Goal: Ask a question

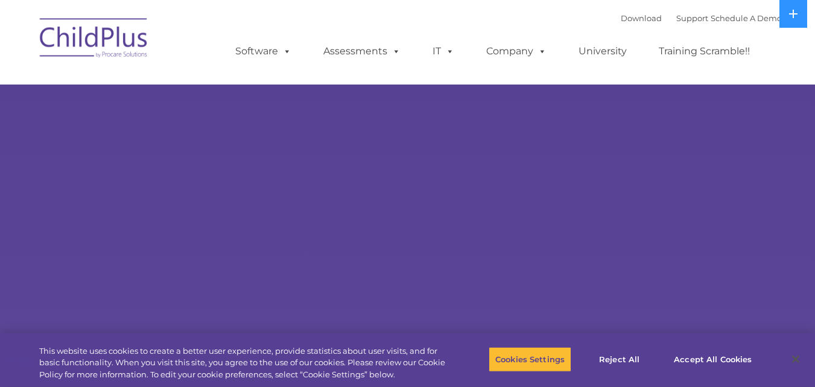
select select "MEDIUM"
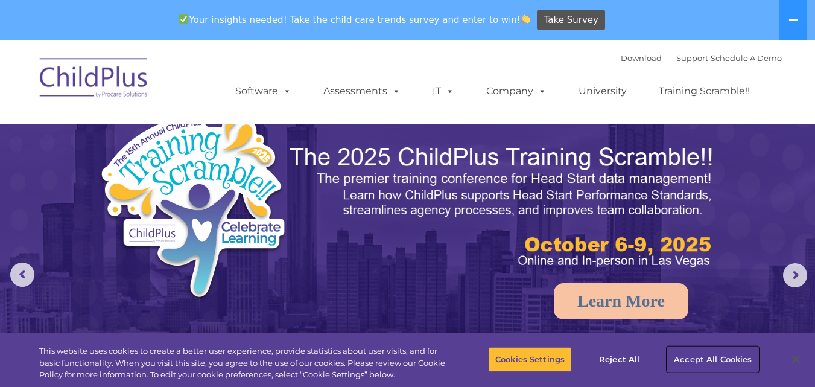
click at [699, 349] on button "Accept All Cookies" at bounding box center [713, 358] width 91 height 25
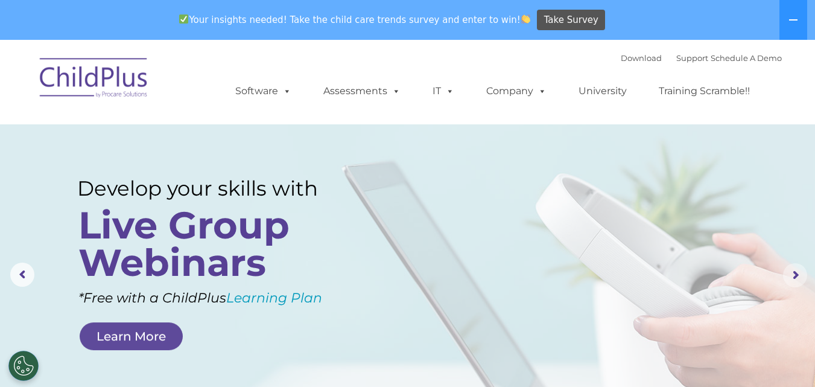
click at [799, 277] on rs-arrow at bounding box center [795, 275] width 24 height 24
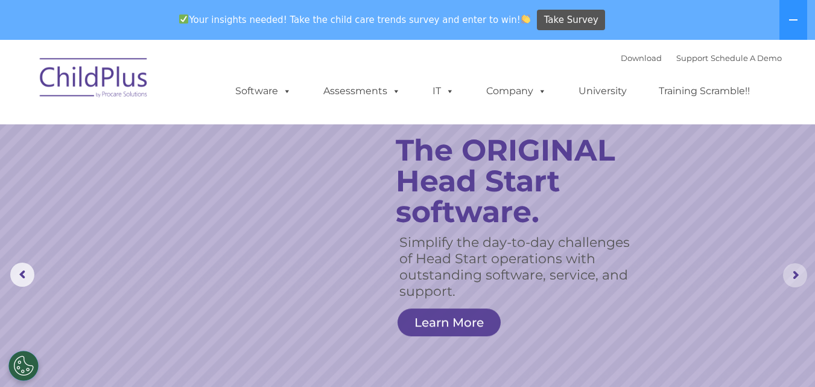
click at [794, 274] on rs-arrow at bounding box center [795, 275] width 24 height 24
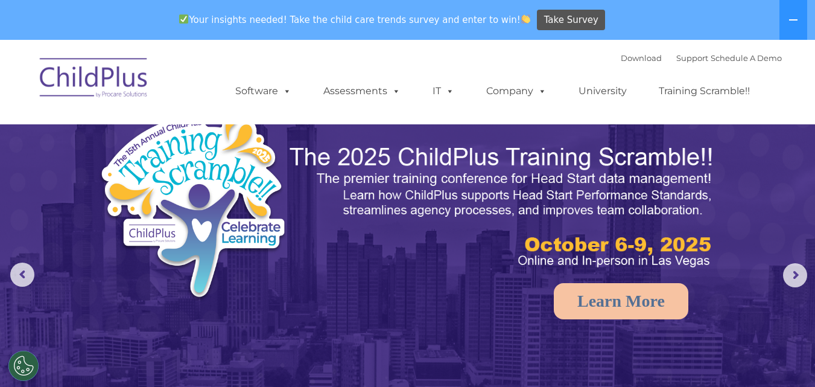
click at [110, 73] on img at bounding box center [94, 79] width 121 height 60
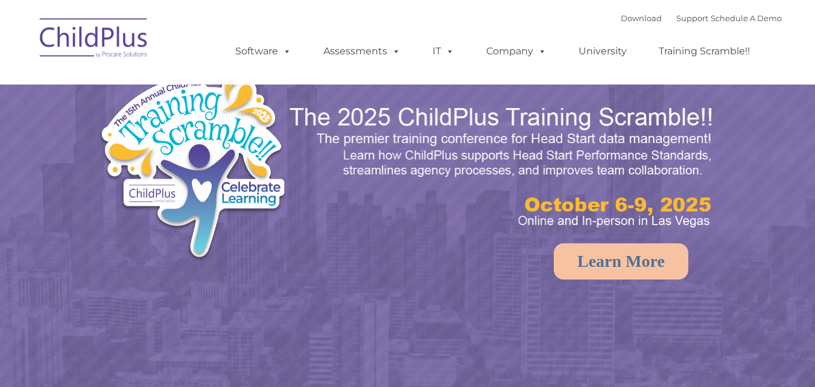
select select "MEDIUM"
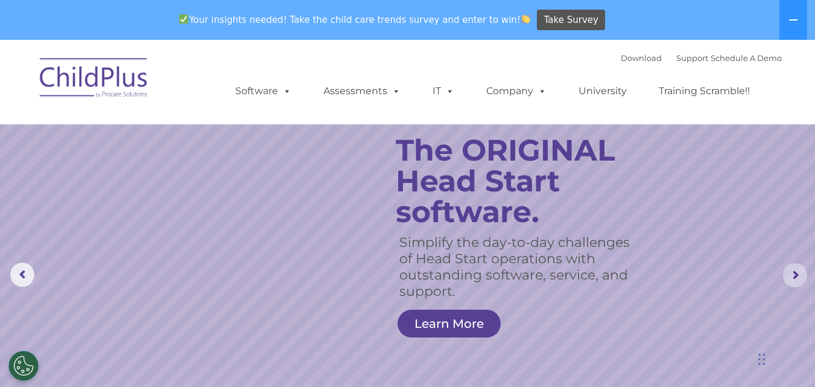
click at [797, 277] on rs-arrow at bounding box center [795, 275] width 24 height 24
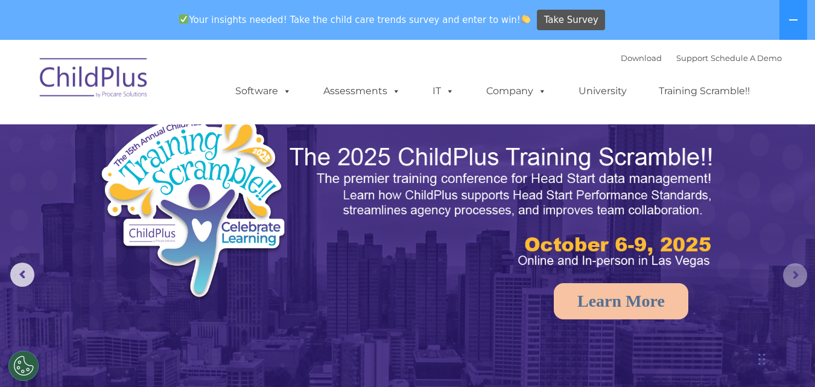
click at [797, 277] on rs-arrow at bounding box center [795, 275] width 24 height 24
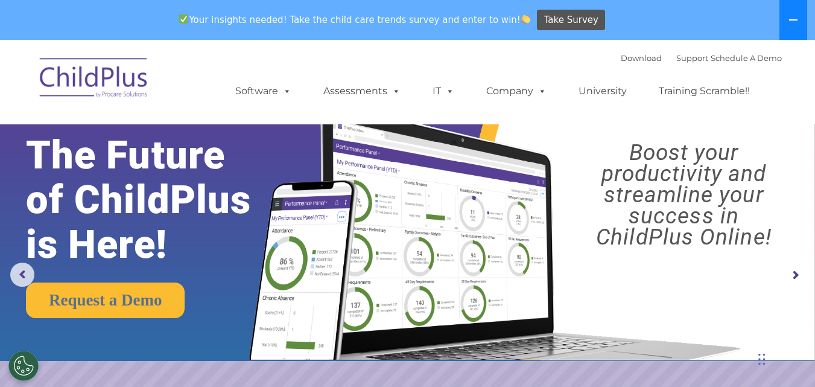
click at [789, 19] on icon at bounding box center [794, 20] width 10 height 10
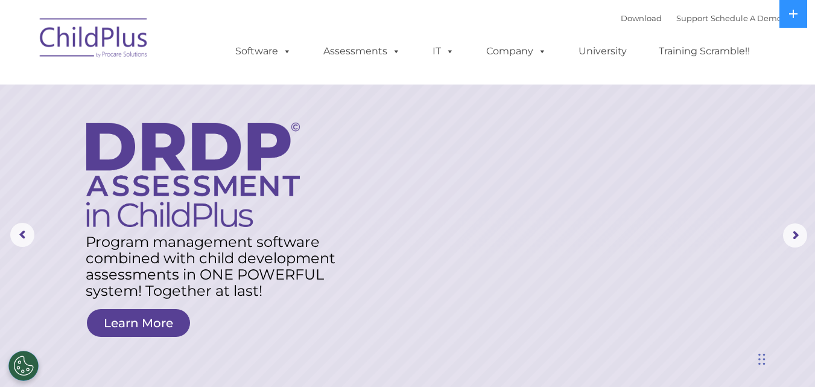
click at [482, 222] on rs-layer at bounding box center [407, 235] width 815 height 471
click at [395, 247] on rs-layer at bounding box center [407, 235] width 815 height 471
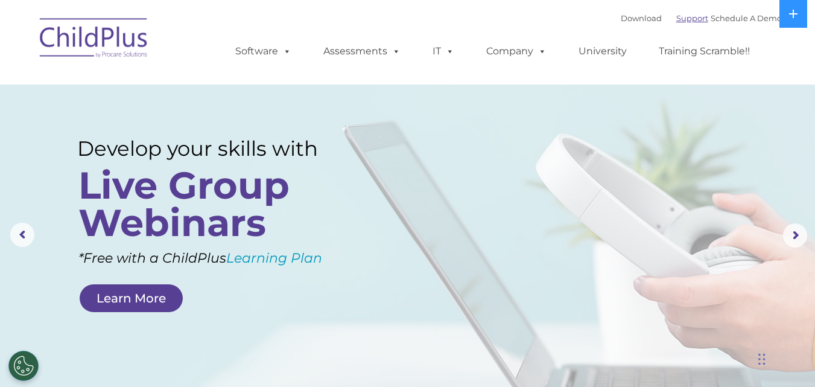
click at [677, 20] on link "Support" at bounding box center [693, 18] width 32 height 10
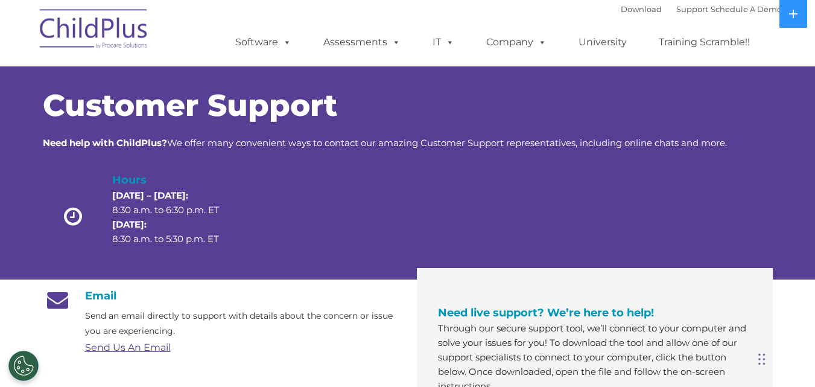
click at [766, 95] on h1 "Customer Support" at bounding box center [408, 106] width 730 height 30
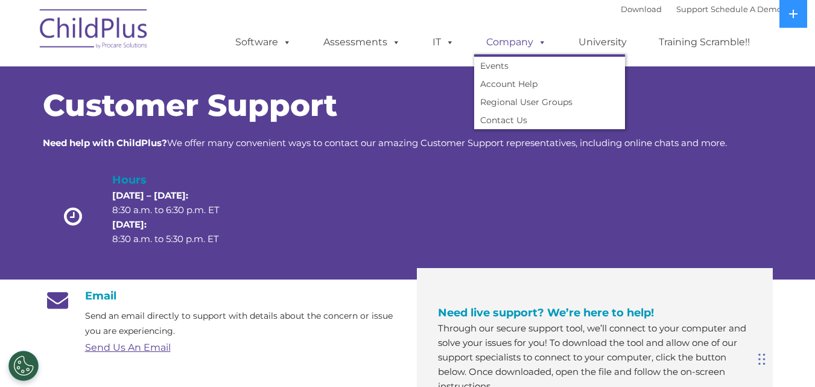
click at [539, 47] on span at bounding box center [540, 41] width 13 height 11
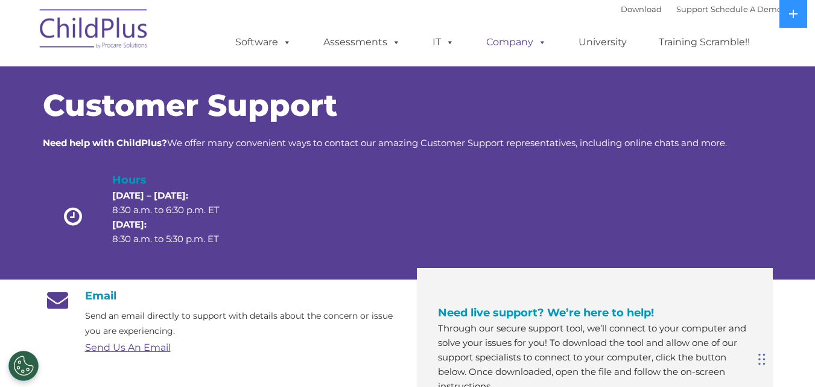
click at [539, 47] on span at bounding box center [540, 41] width 13 height 11
